Goal: Check status

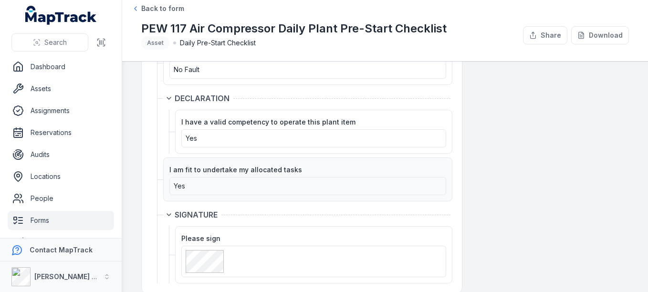
scroll to position [2432, 0]
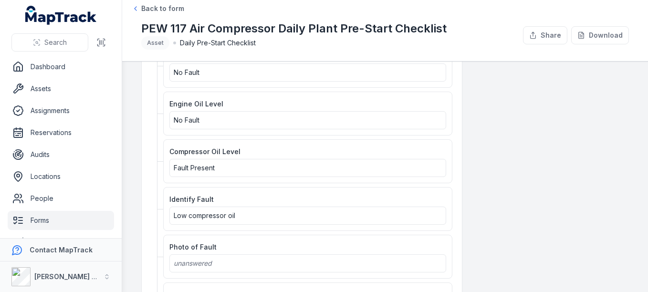
scroll to position [1240, 0]
